Goal: Task Accomplishment & Management: Manage account settings

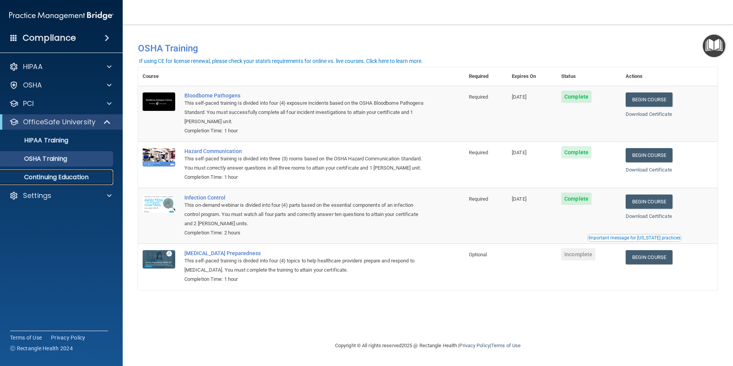
click at [69, 176] on p "Continuing Education" at bounding box center [57, 177] width 105 height 8
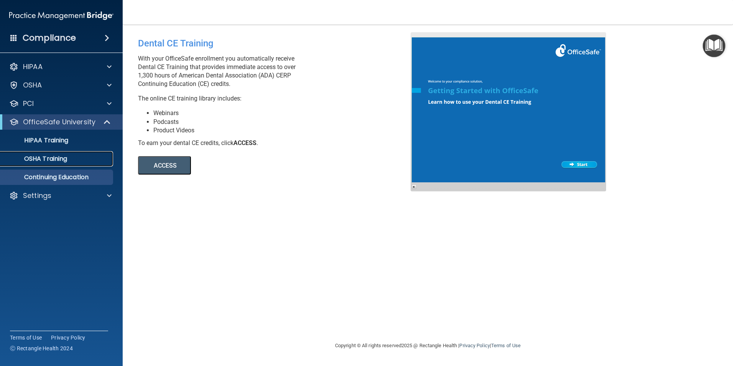
click at [55, 158] on p "OSHA Training" at bounding box center [36, 159] width 62 height 8
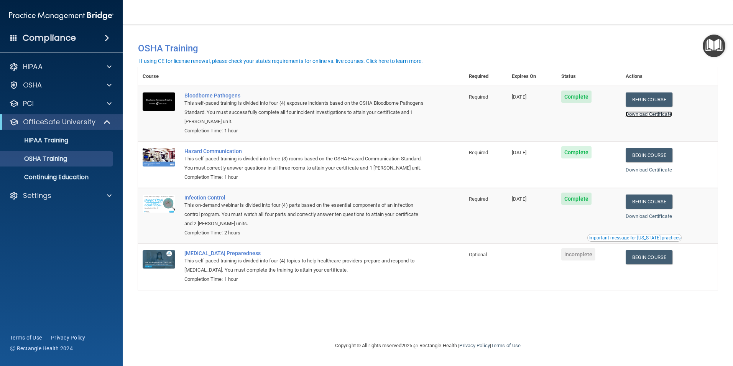
click at [656, 115] on link "Download Certificate" at bounding box center [649, 114] width 46 height 6
click at [656, 95] on link "Begin Course" at bounding box center [649, 99] width 47 height 14
click at [46, 189] on div "Settings" at bounding box center [61, 195] width 123 height 15
click at [56, 198] on div "Settings" at bounding box center [50, 195] width 95 height 9
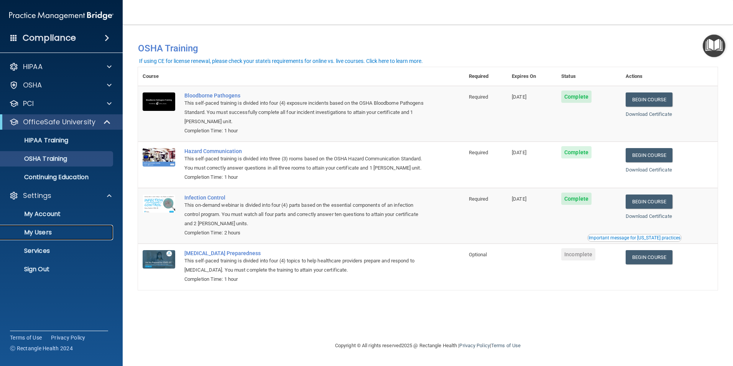
click at [46, 232] on p "My Users" at bounding box center [57, 233] width 105 height 8
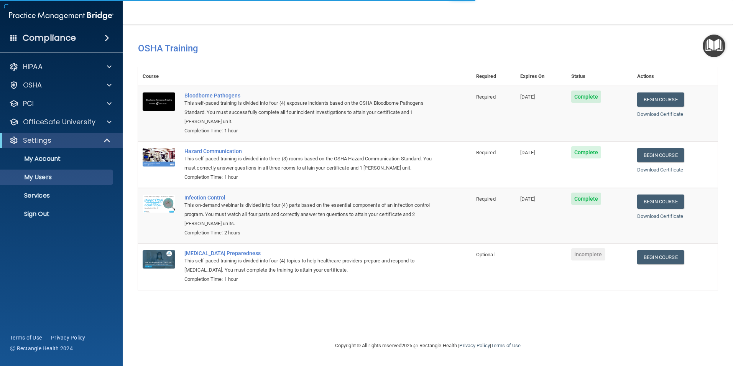
select select "20"
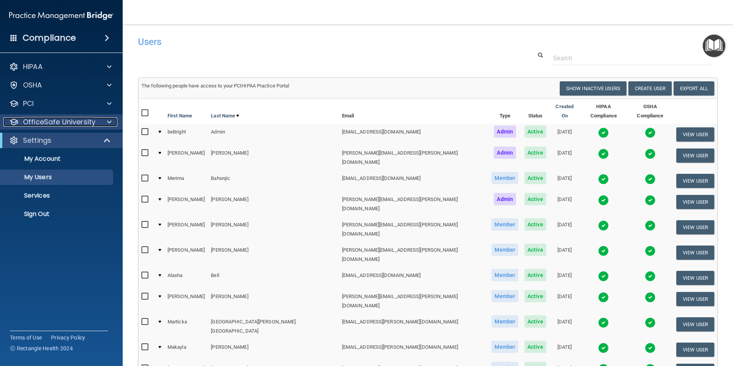
click at [62, 123] on p "OfficeSafe University" at bounding box center [59, 121] width 72 height 9
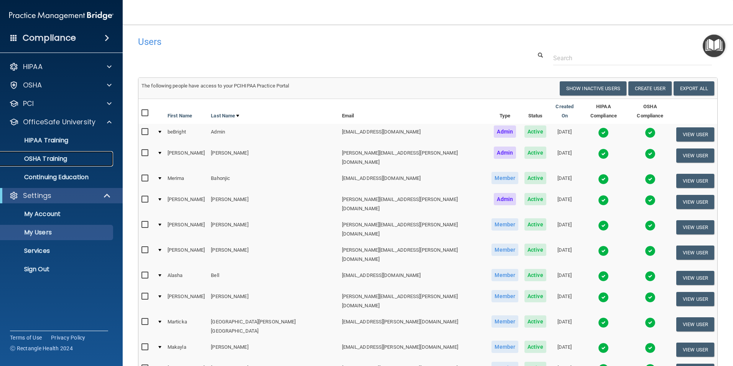
click at [50, 159] on p "OSHA Training" at bounding box center [36, 159] width 62 height 8
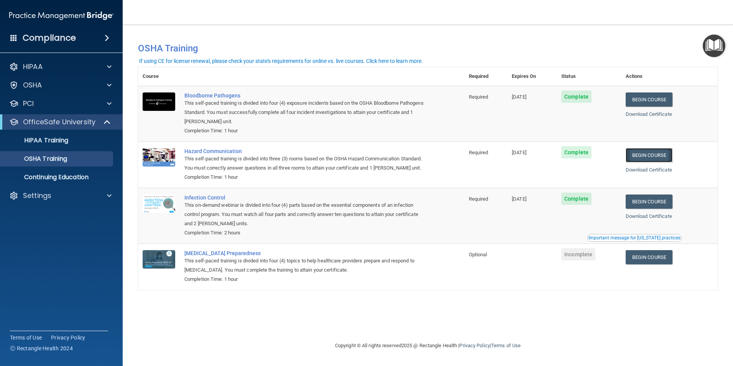
click at [645, 155] on link "Begin Course" at bounding box center [649, 155] width 47 height 14
click at [73, 195] on div "Settings" at bounding box center [50, 195] width 95 height 9
click at [48, 232] on p "My Users" at bounding box center [57, 233] width 105 height 8
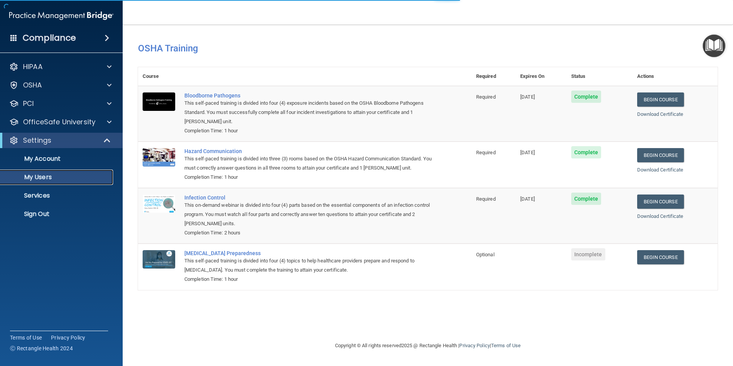
select select "20"
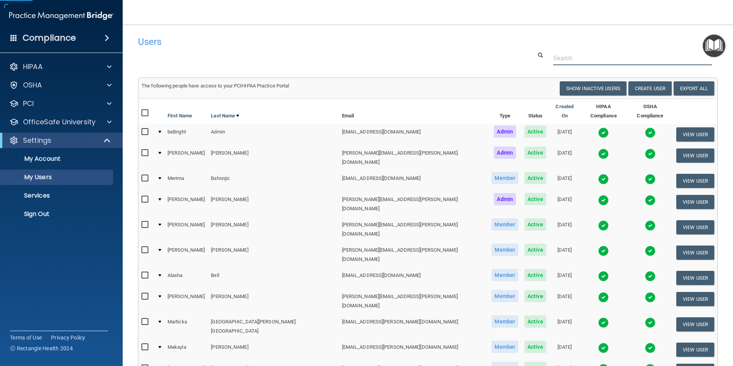
click at [641, 60] on input "text" at bounding box center [632, 58] width 159 height 14
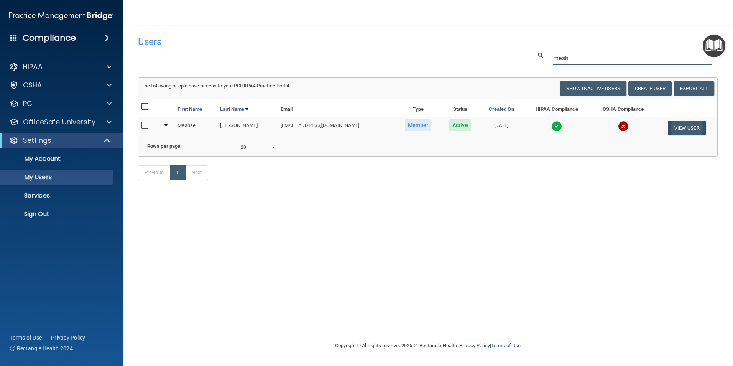
type input "mesh"
click at [691, 128] on button "View User" at bounding box center [687, 128] width 38 height 14
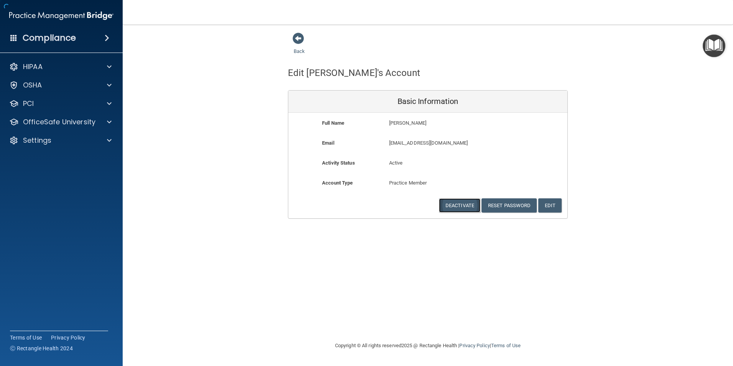
click at [464, 206] on button "Deactivate" at bounding box center [459, 205] width 41 height 14
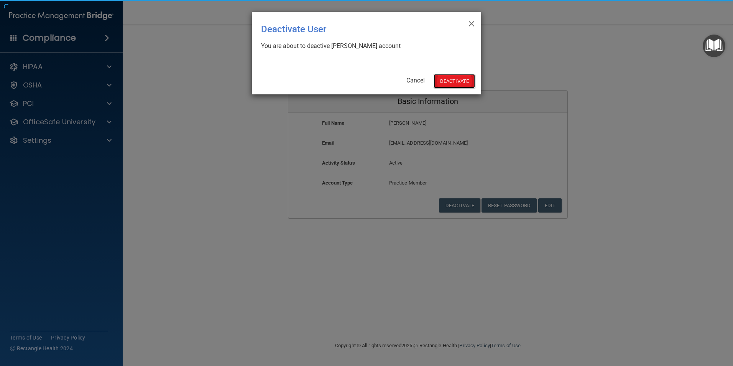
click at [454, 85] on button "Deactivate" at bounding box center [454, 81] width 41 height 14
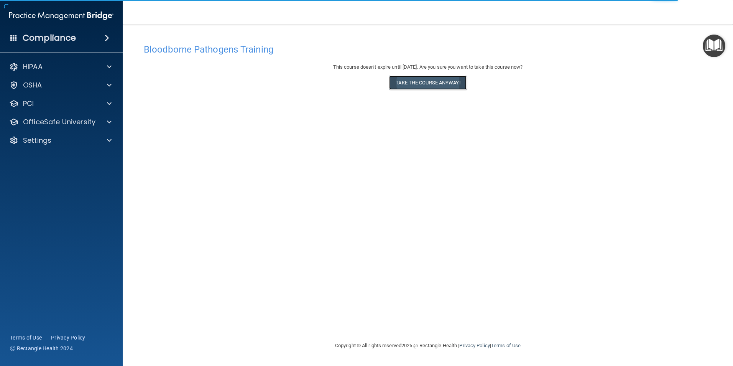
click at [444, 84] on button "Take the course anyway!" at bounding box center [427, 83] width 77 height 14
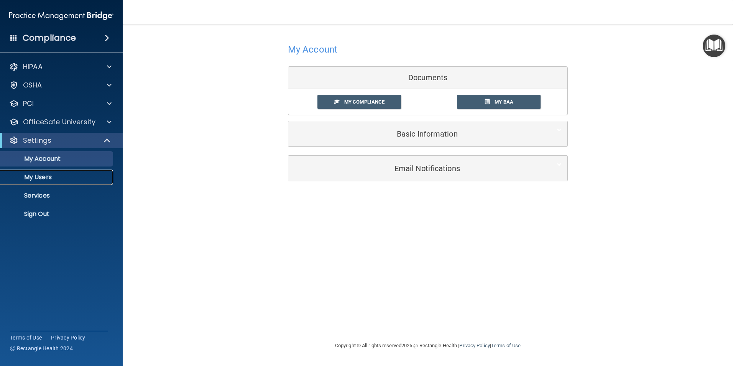
click at [42, 176] on p "My Users" at bounding box center [57, 177] width 105 height 8
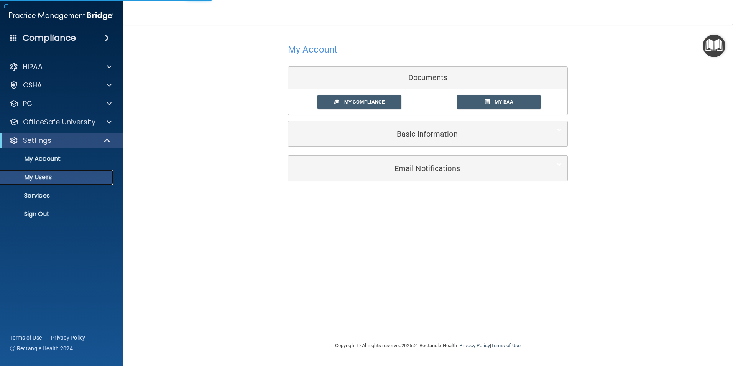
select select "20"
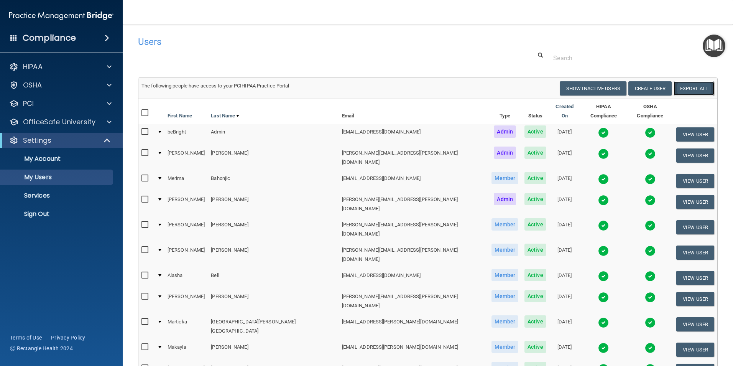
click at [693, 89] on link "Export All" at bounding box center [694, 88] width 41 height 14
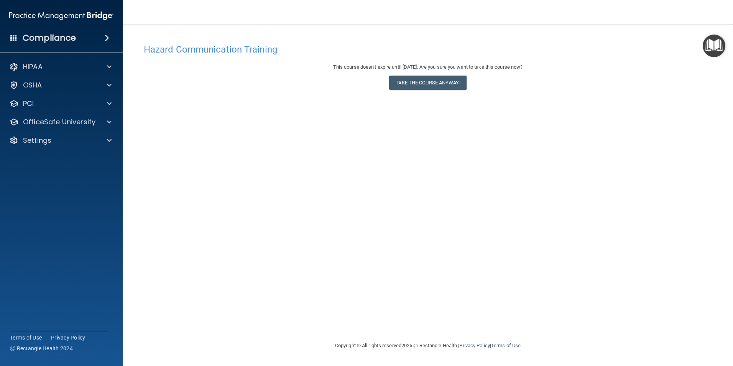
click at [57, 149] on div "HIPAA Documents and Policies Report an Incident Business Associates Emergency P…" at bounding box center [61, 105] width 123 height 98
click at [56, 138] on div "Settings" at bounding box center [50, 140] width 95 height 9
click at [445, 83] on button "Take the course anyway!" at bounding box center [427, 83] width 77 height 14
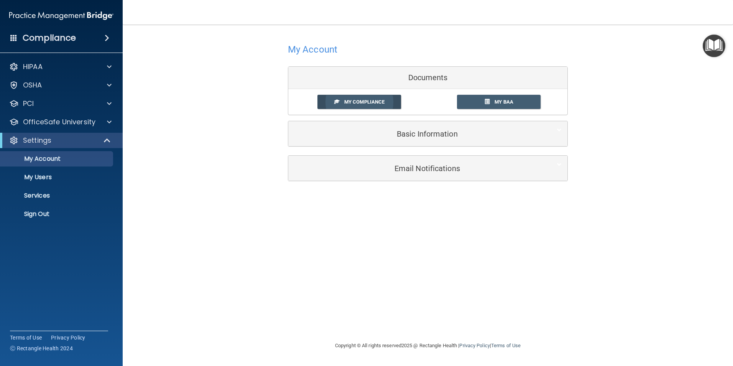
click at [384, 100] on span "My Compliance" at bounding box center [364, 102] width 40 height 6
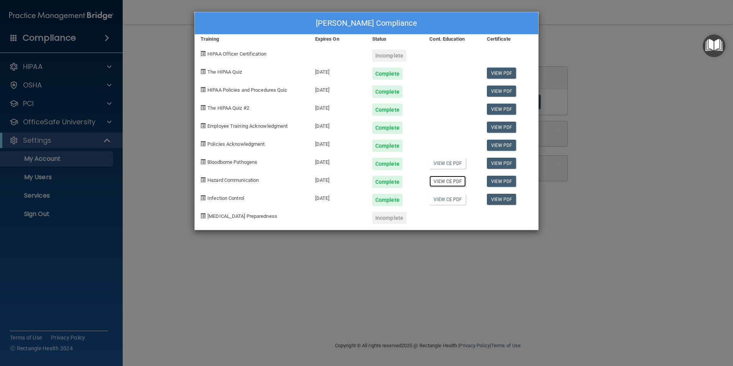
click at [453, 183] on link "View CE PDF" at bounding box center [447, 181] width 36 height 11
click at [448, 161] on link "View CE PDF" at bounding box center [447, 163] width 36 height 11
click at [452, 200] on link "View CE PDF" at bounding box center [447, 199] width 36 height 11
click at [371, 237] on div "Caitlin Wright's Compliance Training Expires On Status Cont. Education Certific…" at bounding box center [366, 183] width 733 height 366
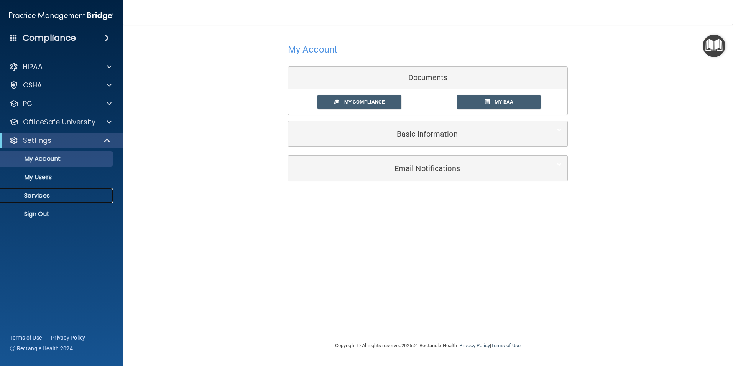
click at [43, 196] on p "Services" at bounding box center [57, 196] width 105 height 8
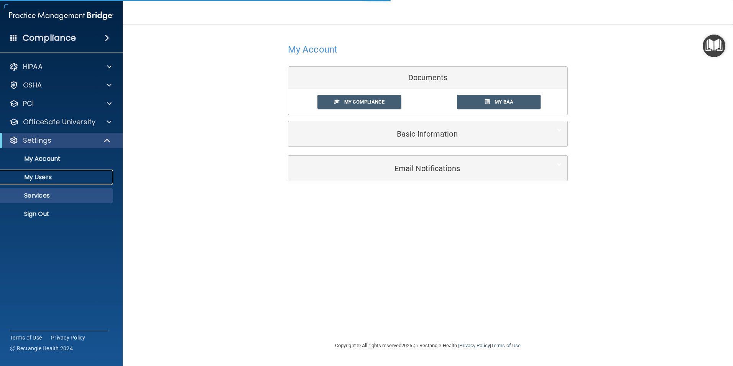
click at [48, 174] on p "My Users" at bounding box center [57, 177] width 105 height 8
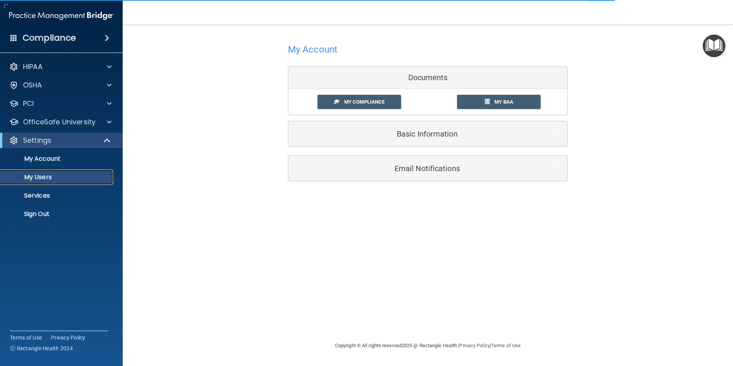
select select "20"
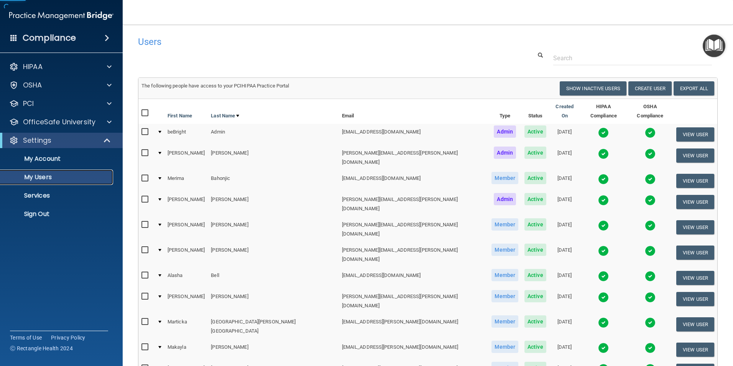
click at [48, 177] on p "My Users" at bounding box center [57, 177] width 105 height 8
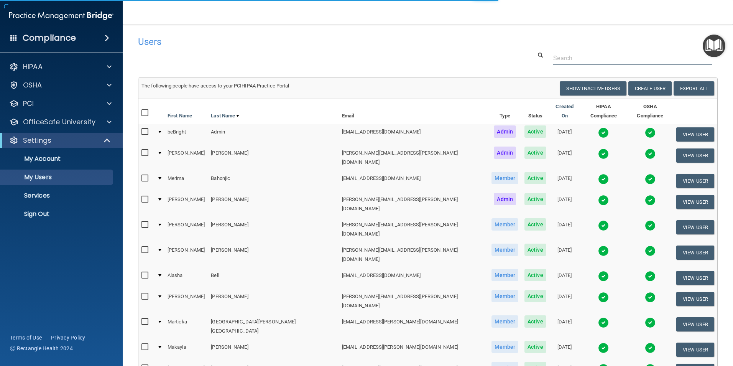
click at [602, 59] on input "text" at bounding box center [632, 58] width 159 height 14
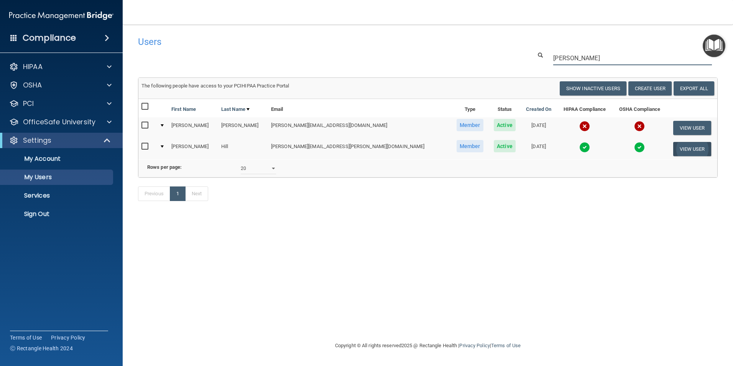
type input "jess"
click at [684, 150] on button "View User" at bounding box center [692, 149] width 38 height 14
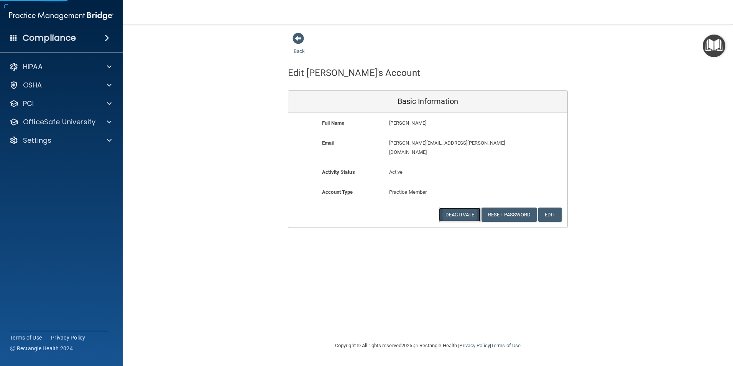
click at [451, 209] on button "Deactivate" at bounding box center [459, 214] width 41 height 14
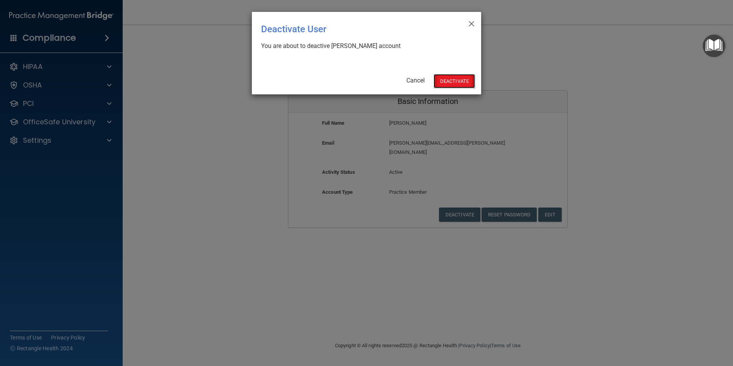
click at [452, 87] on button "Deactivate" at bounding box center [454, 81] width 41 height 14
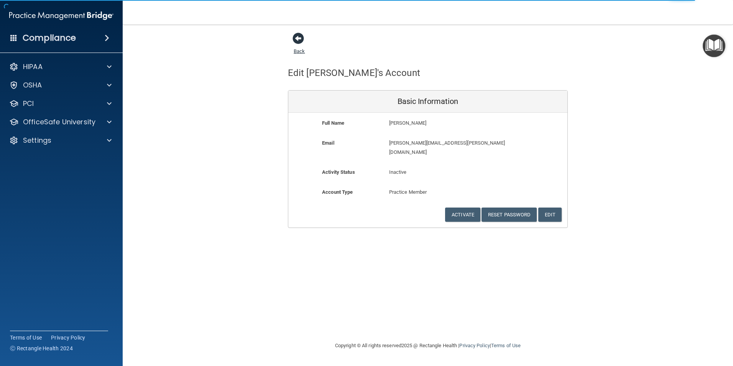
click at [294, 39] on span at bounding box center [299, 39] width 12 height 12
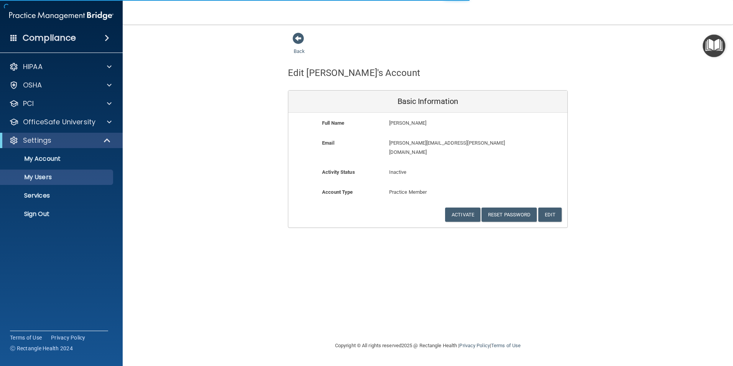
select select "20"
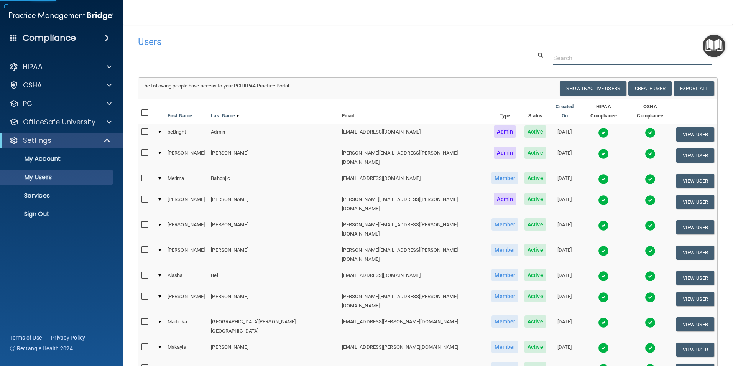
click at [604, 56] on input "text" at bounding box center [632, 58] width 159 height 14
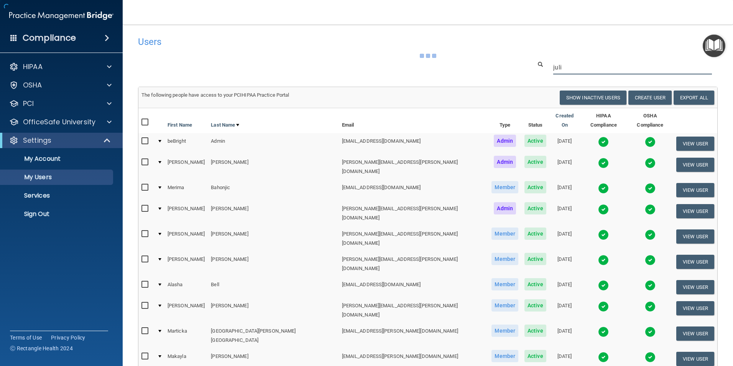
type input "[PERSON_NAME]"
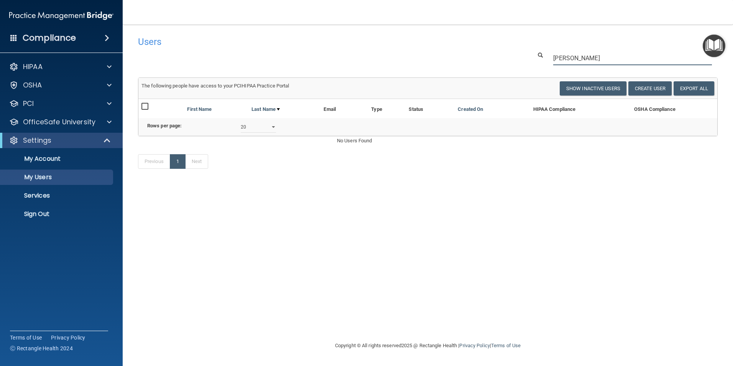
drag, startPoint x: 578, startPoint y: 58, endPoint x: 523, endPoint y: 58, distance: 54.8
click at [523, 58] on div "julia" at bounding box center [427, 58] width 591 height 14
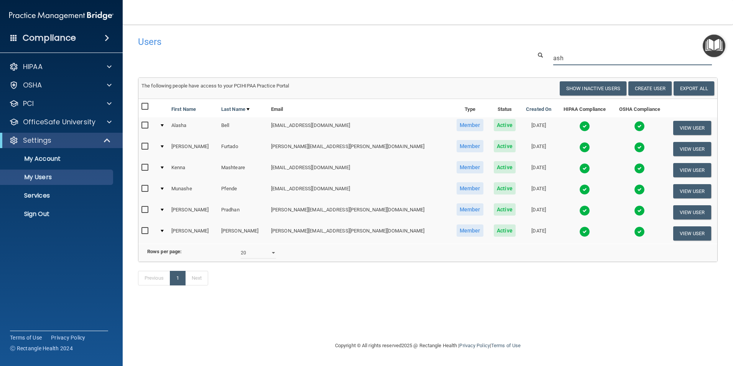
drag, startPoint x: 574, startPoint y: 64, endPoint x: 500, endPoint y: 49, distance: 75.4
click at [500, 49] on div "Users Success! New user created. × Error! The user couldn't be created. × Succe…" at bounding box center [428, 164] width 580 height 265
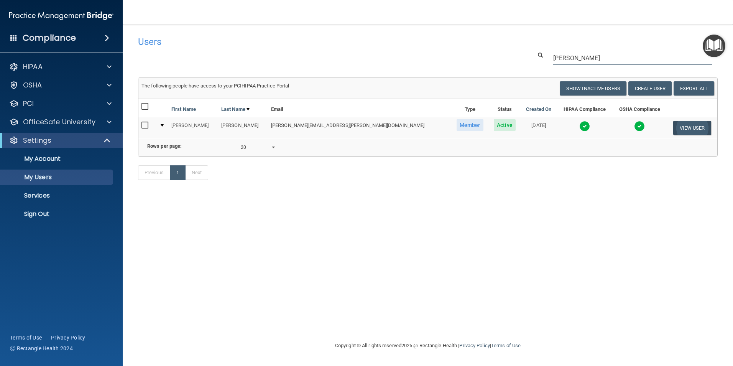
type input "brian"
click at [673, 126] on button "View User" at bounding box center [692, 128] width 38 height 14
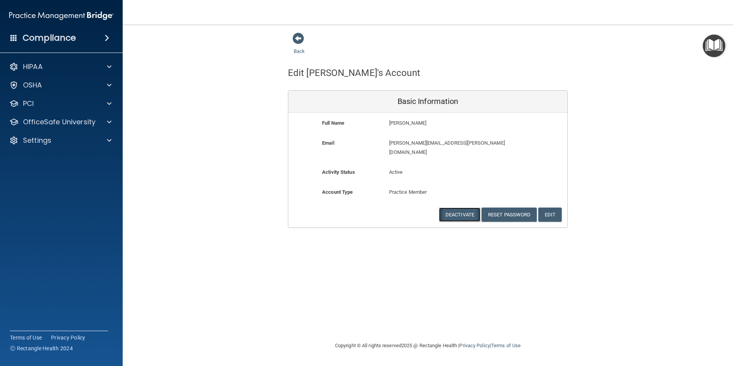
click at [471, 207] on button "Deactivate" at bounding box center [459, 214] width 41 height 14
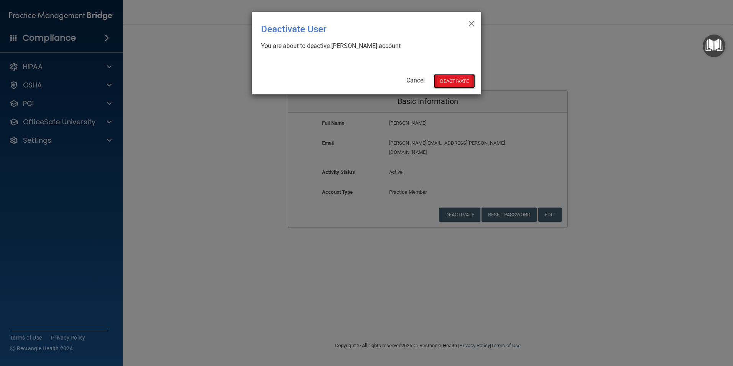
click at [459, 86] on button "Deactivate" at bounding box center [454, 81] width 41 height 14
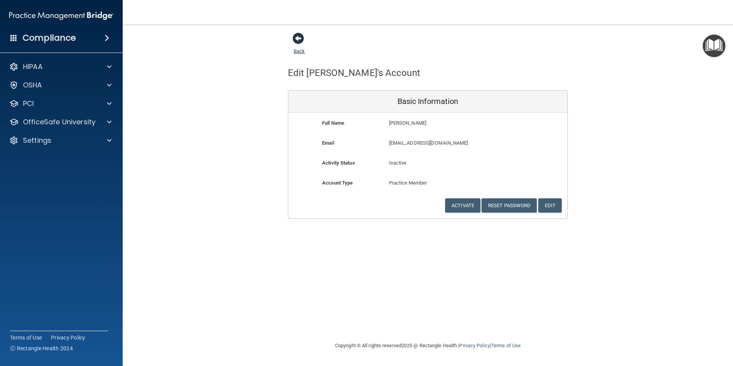
click at [299, 40] on span at bounding box center [299, 39] width 12 height 12
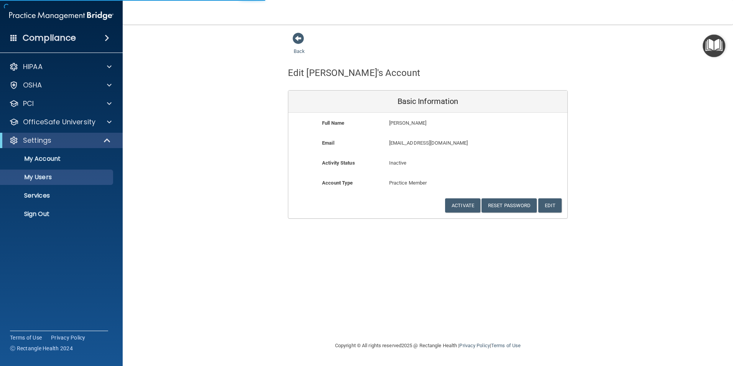
select select "20"
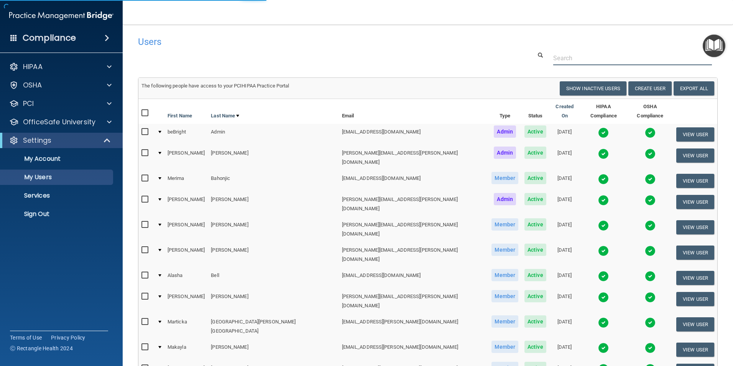
click at [584, 58] on input "text" at bounding box center [632, 58] width 159 height 14
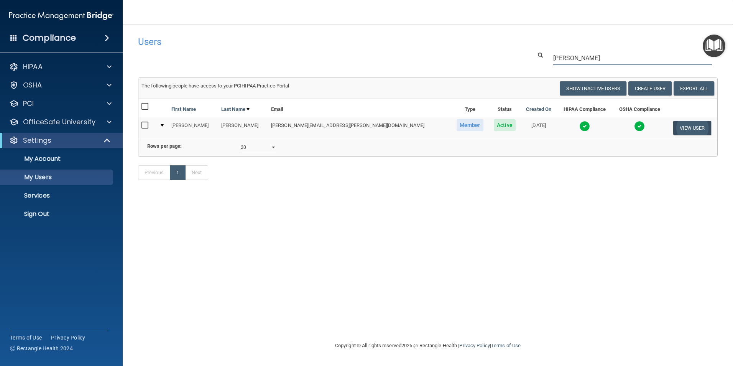
type input "taylor"
click at [674, 127] on button "View User" at bounding box center [692, 128] width 38 height 14
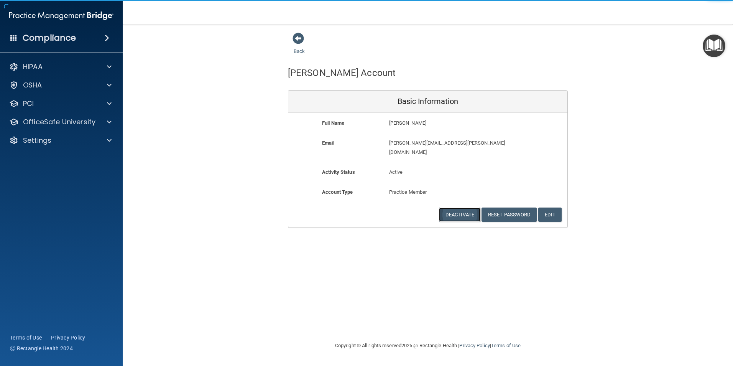
click at [464, 207] on button "Deactivate" at bounding box center [459, 214] width 41 height 14
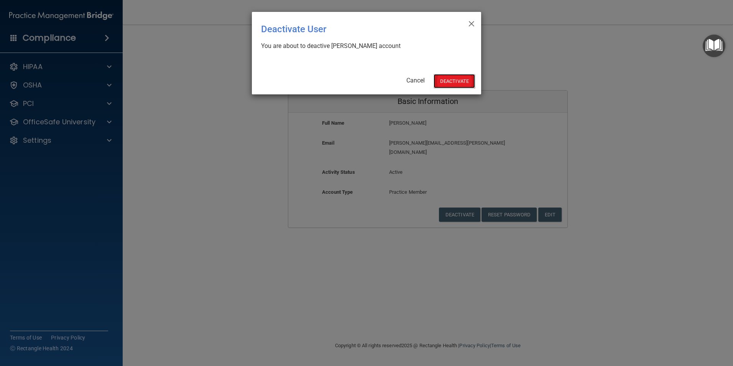
click at [446, 80] on button "Deactivate" at bounding box center [454, 81] width 41 height 14
